Goal: Transaction & Acquisition: Purchase product/service

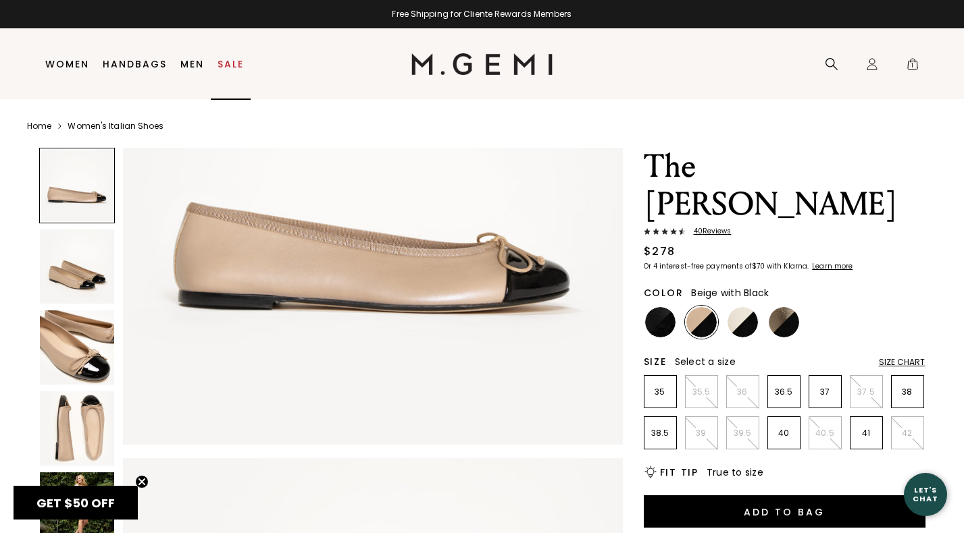
click at [232, 61] on link "Sale" at bounding box center [230, 64] width 26 height 11
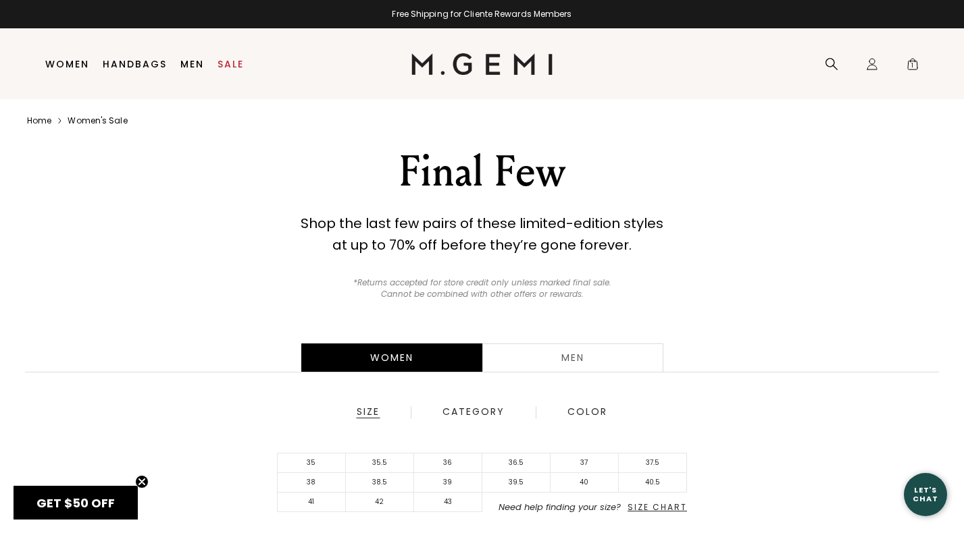
click at [655, 508] on span "Size Chart" at bounding box center [656, 507] width 59 height 11
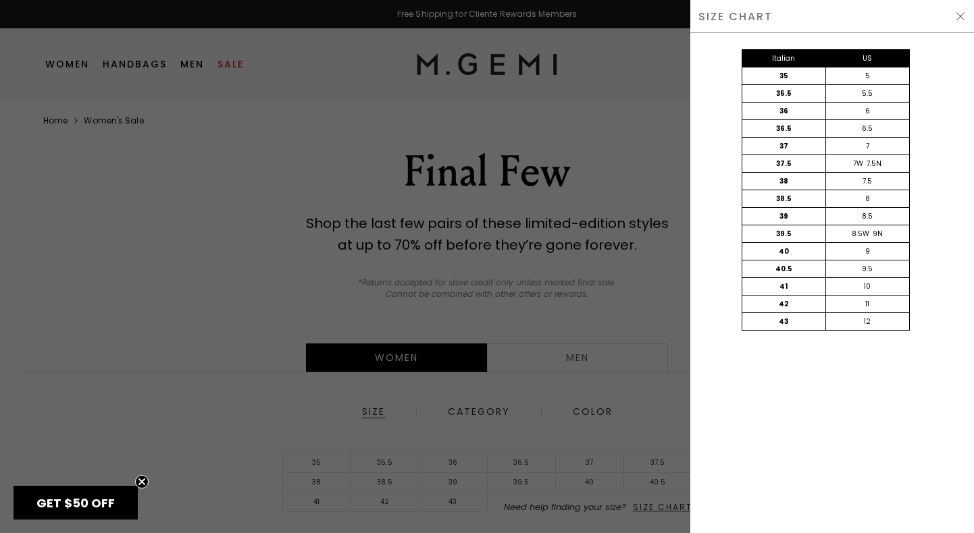
click at [583, 327] on div at bounding box center [487, 266] width 974 height 533
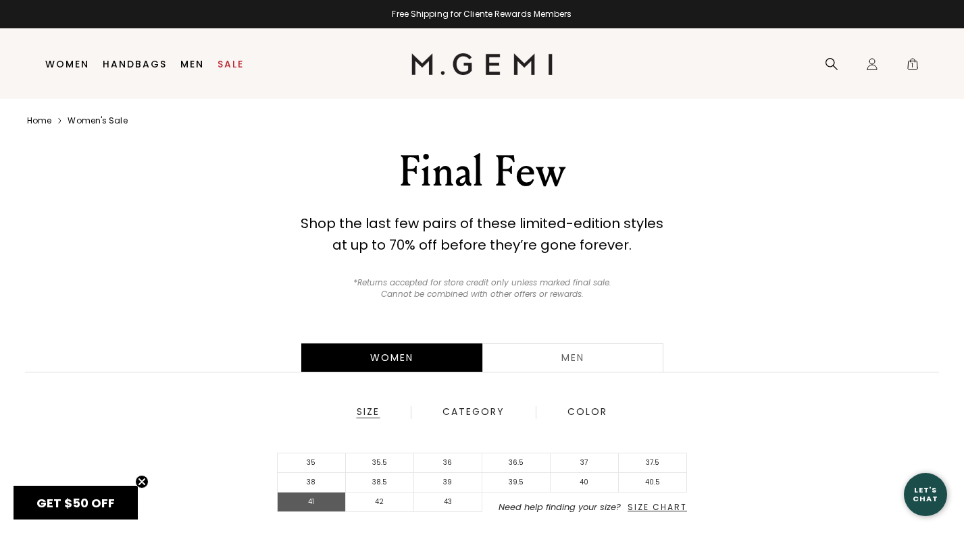
click at [312, 501] on li "41" at bounding box center [312, 503] width 68 height 20
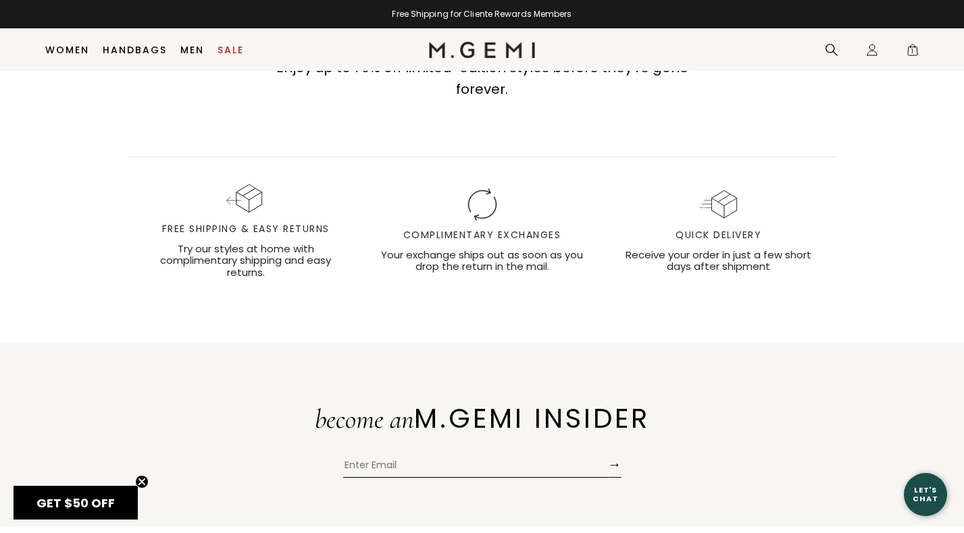
scroll to position [2537, 0]
